Goal: Task Accomplishment & Management: Manage account settings

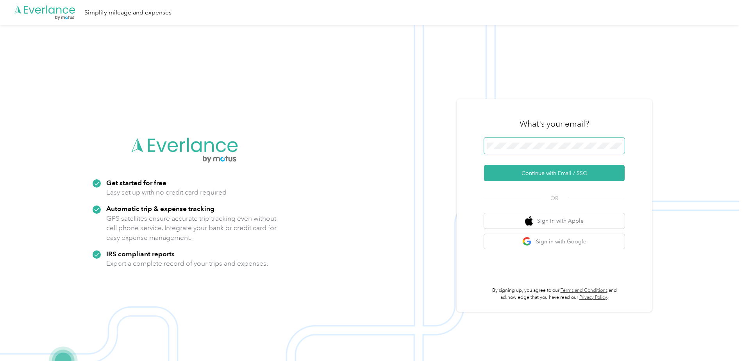
click at [563, 140] on span at bounding box center [554, 146] width 141 height 16
click at [581, 173] on button "Continue with Email / SSO" at bounding box center [554, 173] width 141 height 16
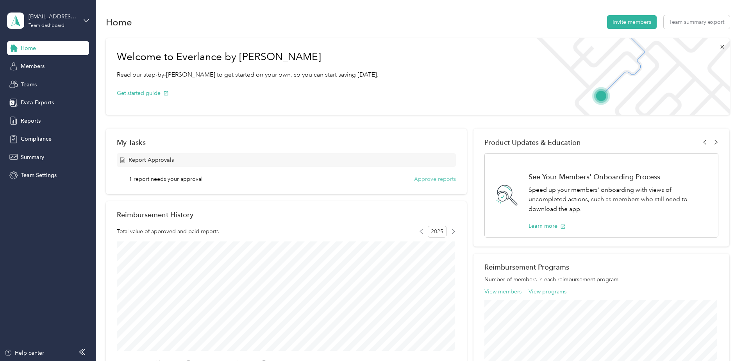
click at [436, 180] on button "Approve reports" at bounding box center [435, 179] width 42 height 8
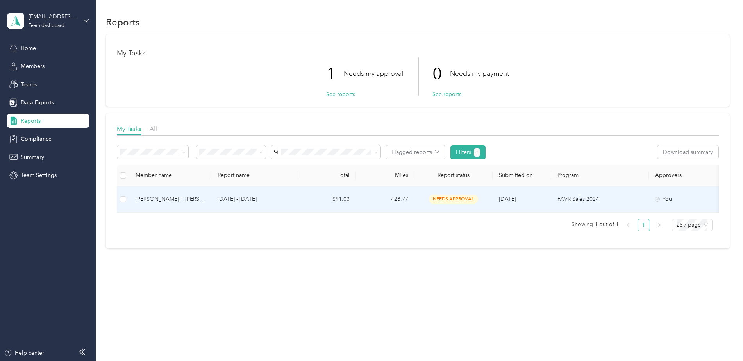
click at [337, 204] on td "$91.03" at bounding box center [326, 199] width 59 height 26
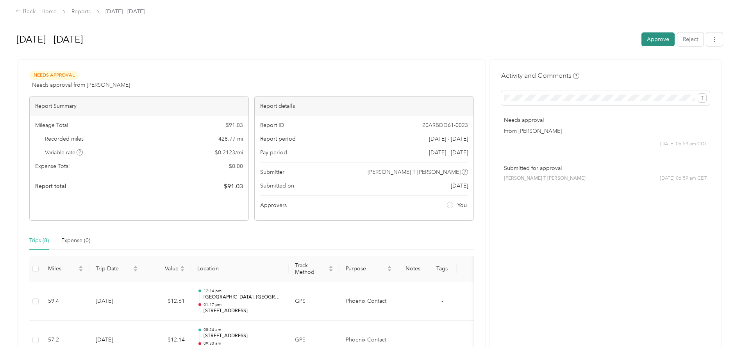
click at [660, 40] on button "Approve" at bounding box center [658, 39] width 33 height 14
